Goal: Navigation & Orientation: Find specific page/section

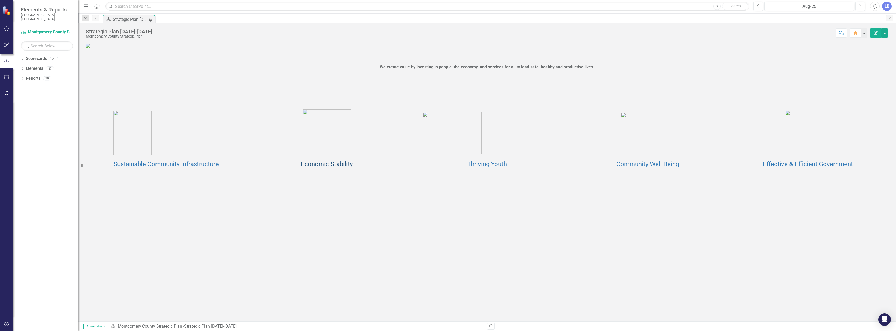
click at [328, 168] on link "Economic Stability" at bounding box center [327, 163] width 52 height 7
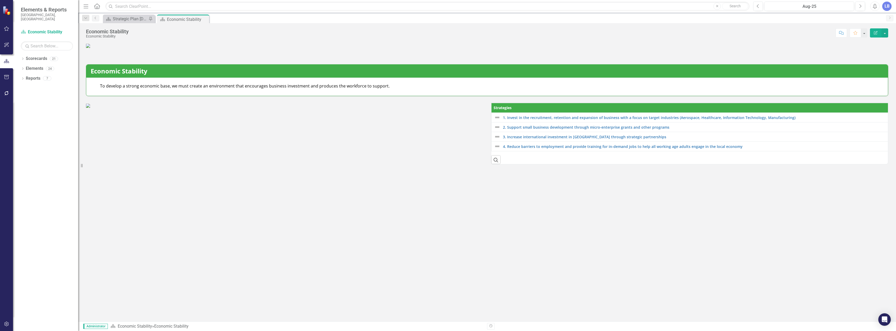
scroll to position [94, 0]
click at [555, 148] on link "4. Reduce barriers to employment and provide training for in-demand jobs to hel…" at bounding box center [695, 147] width 384 height 4
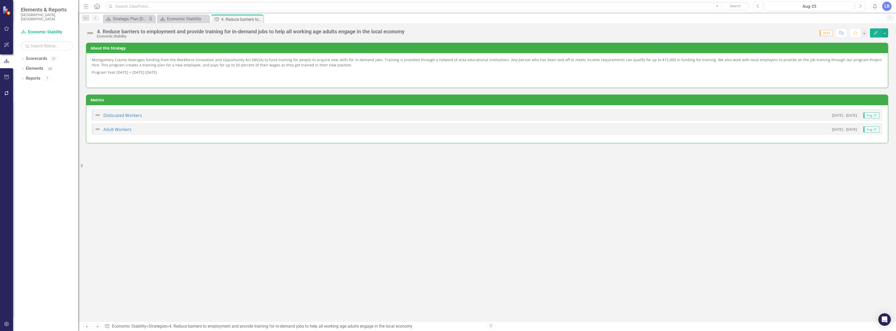
click at [120, 112] on div "Dislocated Workers" at bounding box center [118, 115] width 47 height 6
click at [120, 117] on link "Dislocated Workers" at bounding box center [122, 116] width 39 height 6
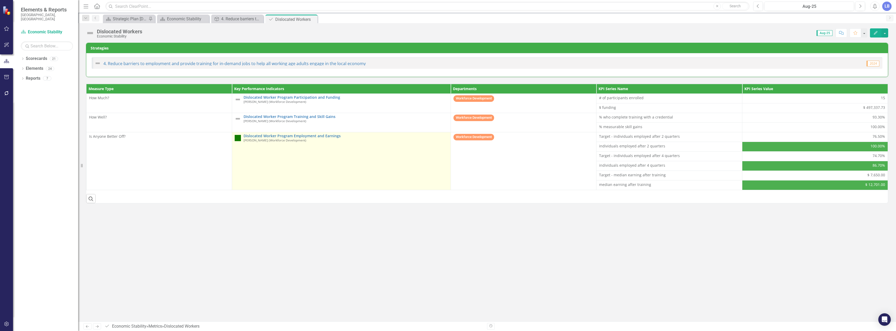
click at [281, 139] on small "[PERSON_NAME] (Workforce Development)" at bounding box center [275, 140] width 63 height 3
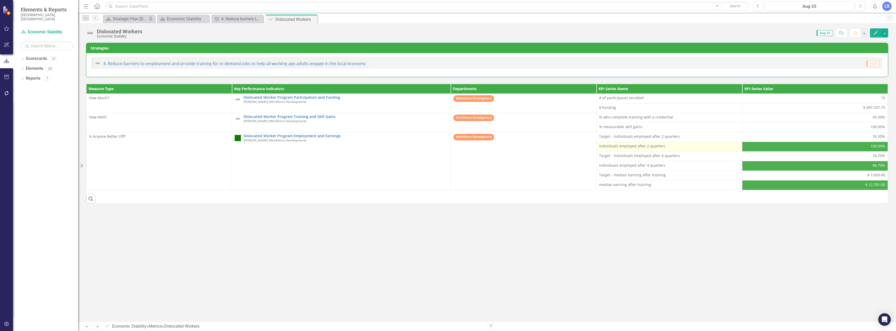
click at [667, 145] on span "individuals employed after 2 quarters" at bounding box center [669, 146] width 140 height 5
click at [665, 146] on span "individuals employed after 2 quarters" at bounding box center [669, 146] width 140 height 5
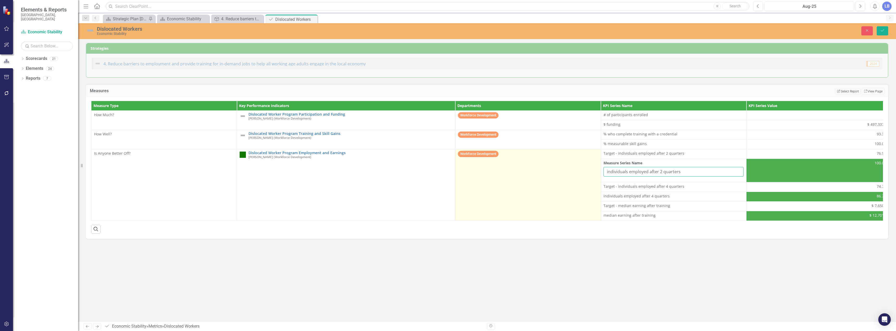
drag, startPoint x: 689, startPoint y: 172, endPoint x: 596, endPoint y: 174, distance: 93.0
click at [596, 174] on tbody "How Much? Dislocated Worker Program Participation and Funding [PERSON_NAME] (Wo…" at bounding box center [491, 165] width 801 height 110
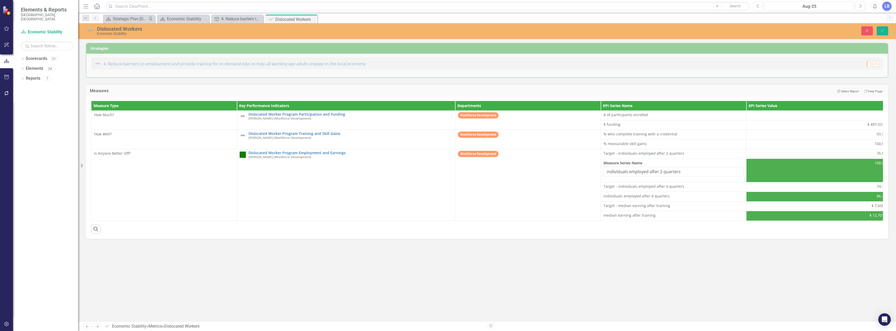
drag, startPoint x: 312, startPoint y: 20, endPoint x: 277, endPoint y: 20, distance: 34.9
click at [0, 0] on icon "Close" at bounding box center [0, 0] width 0 height 0
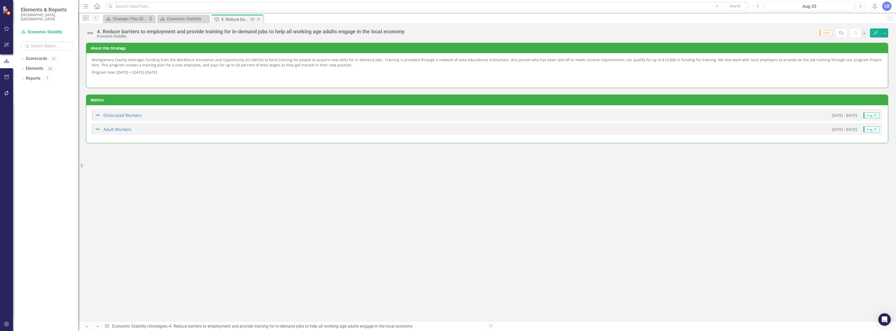
click at [258, 19] on icon "Close" at bounding box center [258, 19] width 5 height 4
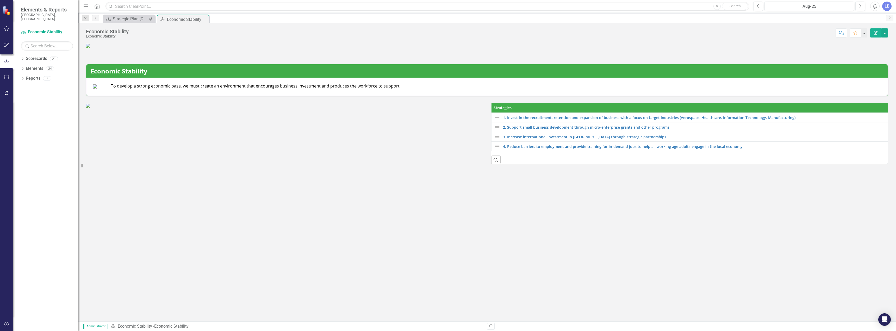
click at [0, 0] on icon "Close" at bounding box center [0, 0] width 0 height 0
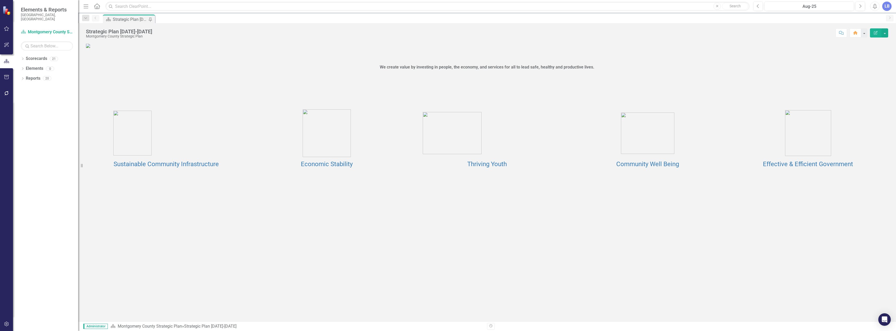
click at [487, 181] on td at bounding box center [487, 175] width 160 height 11
click at [488, 168] on link "Thriving Youth" at bounding box center [487, 163] width 40 height 7
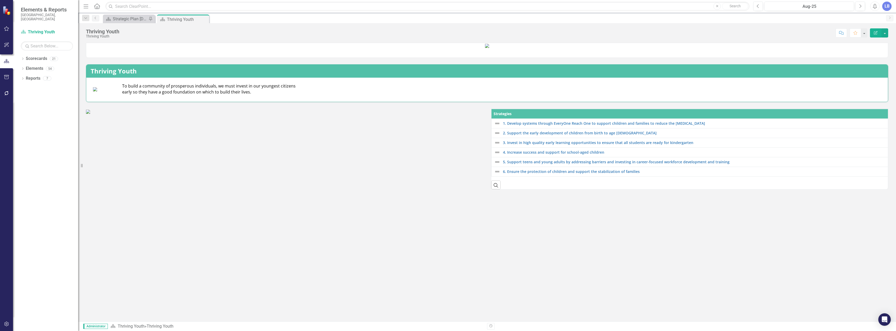
scroll to position [75, 0]
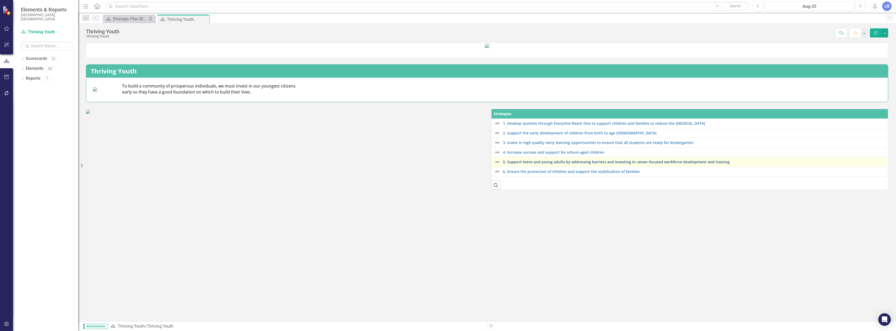
click at [588, 164] on link "5. Support teens and young adults by addressing barriers and investing in caree…" at bounding box center [695, 162] width 384 height 4
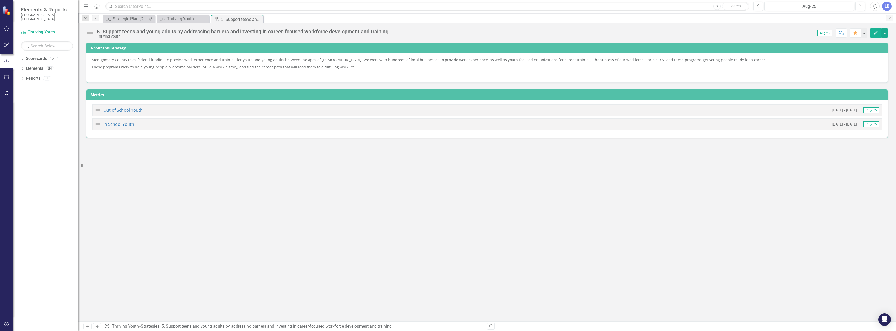
click at [128, 108] on div "Out of School Youth" at bounding box center [119, 110] width 48 height 6
click at [127, 111] on link "Out of School Youth" at bounding box center [122, 110] width 39 height 6
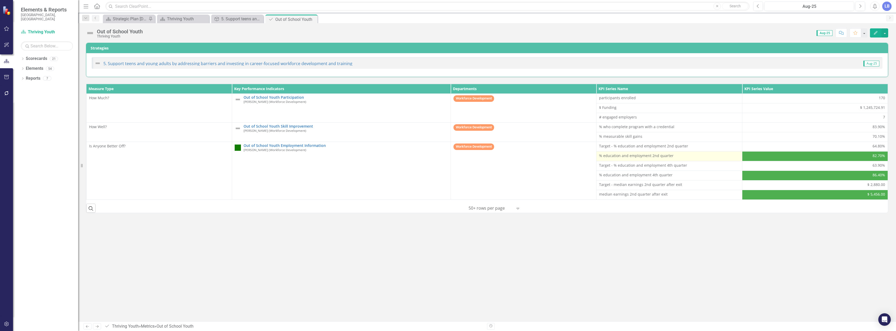
click at [603, 158] on span "% education and employment 2nd quarter" at bounding box center [669, 155] width 140 height 5
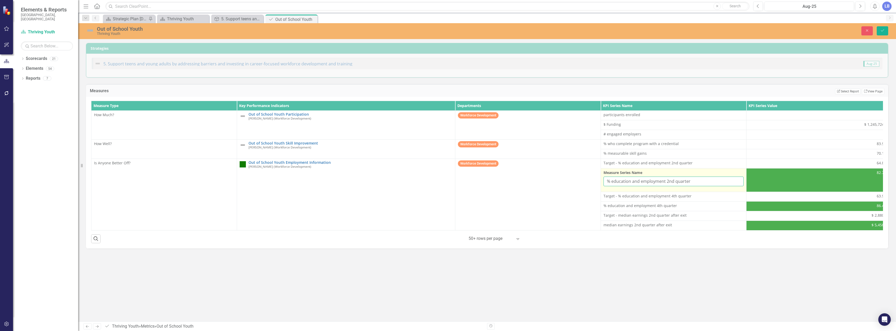
drag, startPoint x: 694, startPoint y: 181, endPoint x: 602, endPoint y: 182, distance: 92.0
click at [602, 182] on td "Measure Series Name % education and employment 2nd quarter" at bounding box center [674, 179] width 146 height 23
